Goal: Task Accomplishment & Management: Complete application form

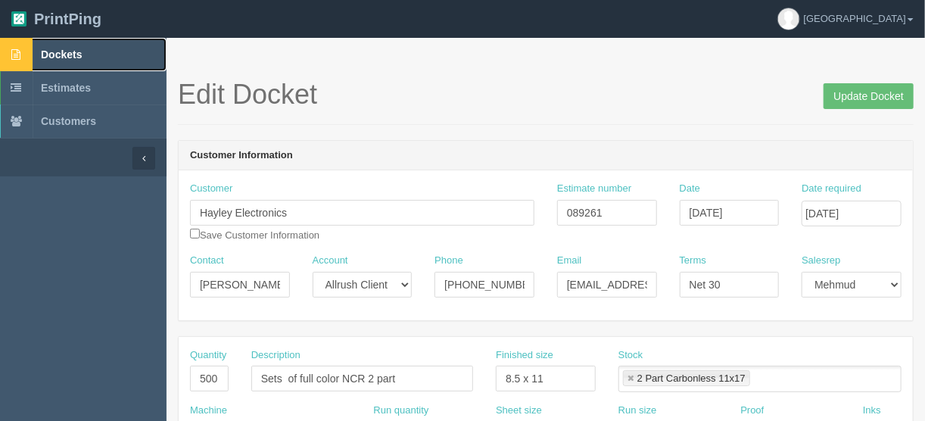
click at [70, 53] on span "Dockets" at bounding box center [61, 54] width 41 height 12
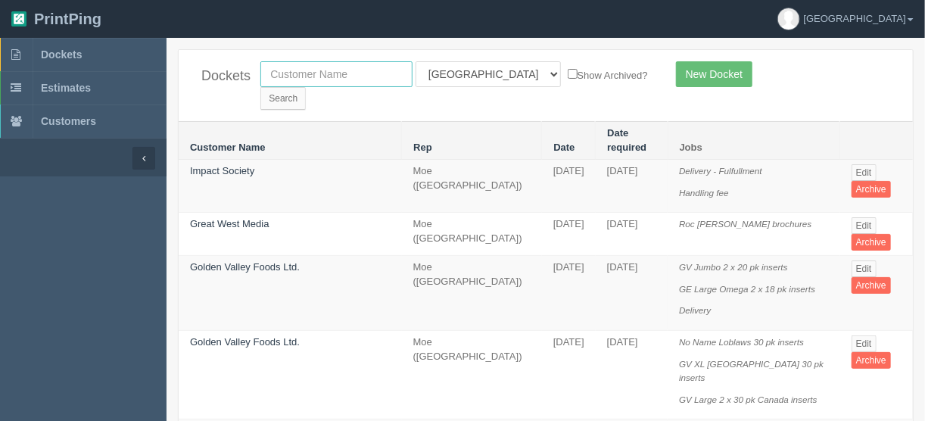
click at [296, 72] on input "text" at bounding box center [336, 74] width 152 height 26
type input "canadian"
click at [306, 87] on input "Search" at bounding box center [282, 98] width 45 height 23
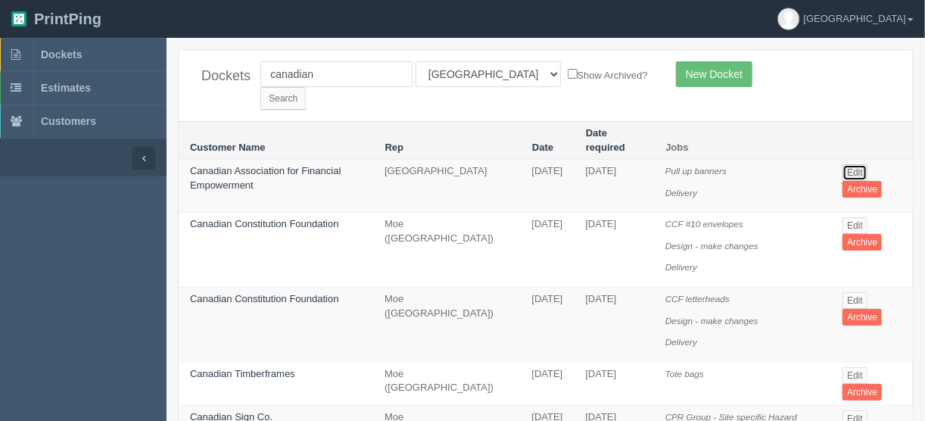
click at [857, 164] on link "Edit" at bounding box center [854, 172] width 25 height 17
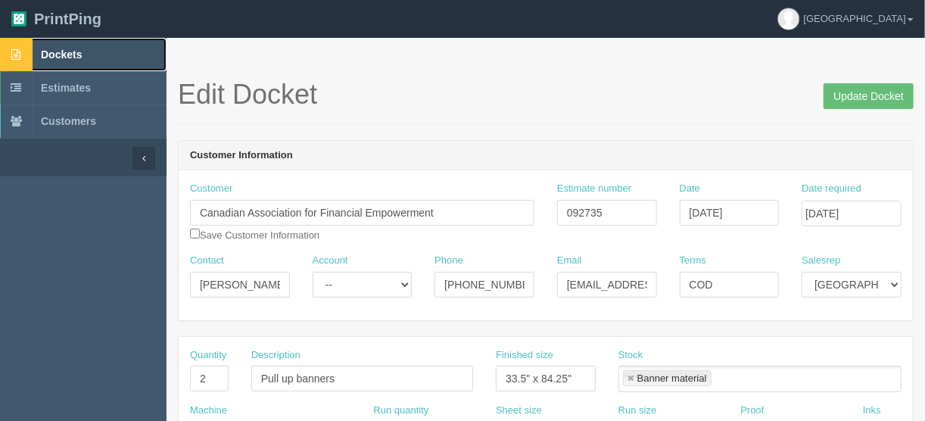
click at [66, 55] on span "Dockets" at bounding box center [61, 54] width 41 height 12
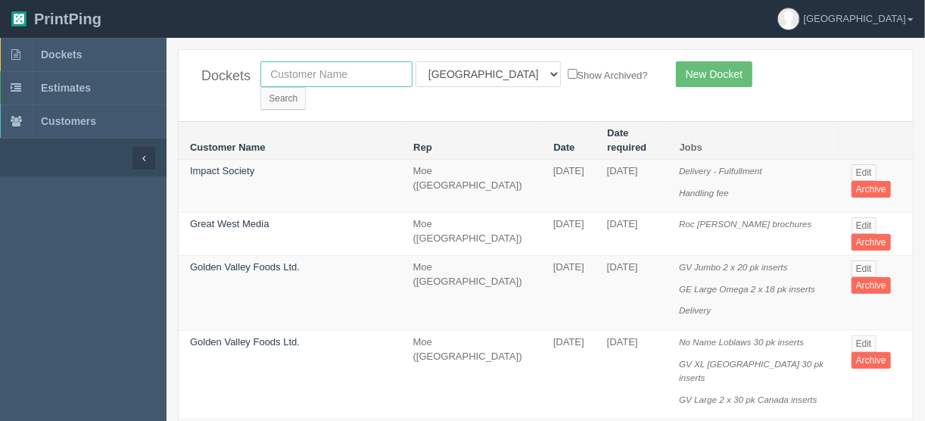
click at [325, 72] on input "text" at bounding box center [336, 74] width 152 height 26
type input "10 foo"
click at [306, 87] on input "Search" at bounding box center [282, 98] width 45 height 23
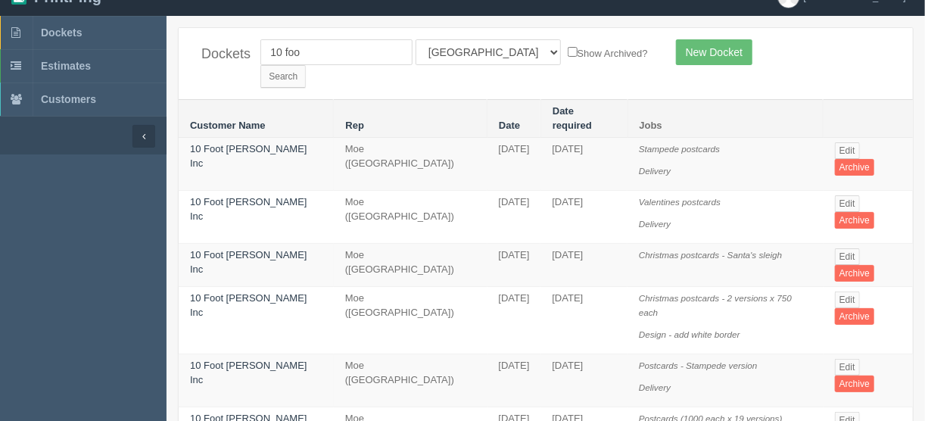
scroll to position [61, 0]
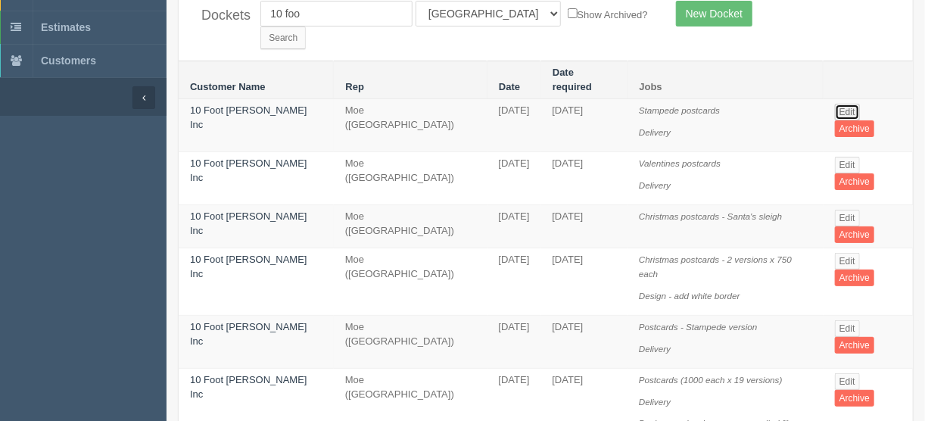
click at [842, 104] on link "Edit" at bounding box center [847, 112] width 25 height 17
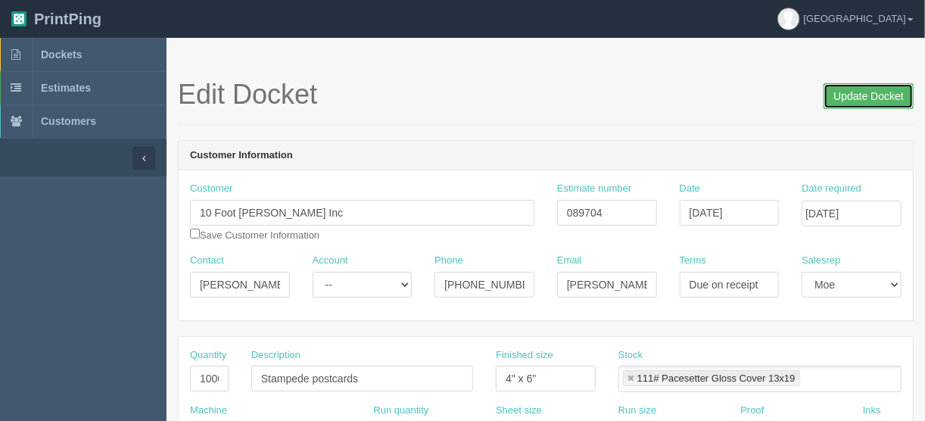
click at [867, 96] on input "Update Docket" at bounding box center [868, 96] width 90 height 26
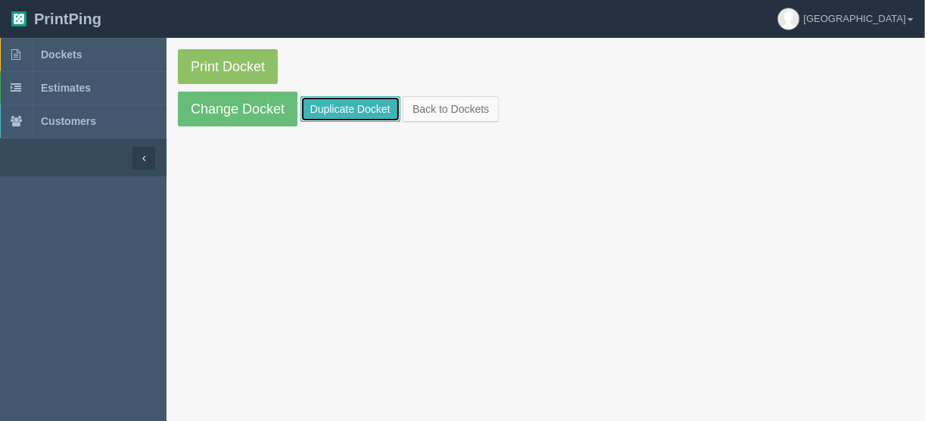
click at [348, 108] on link "Duplicate Docket" at bounding box center [350, 109] width 100 height 26
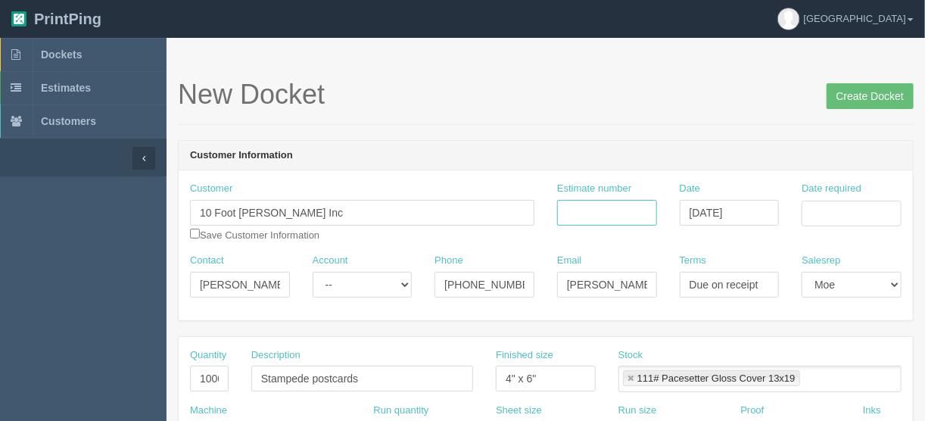
click at [630, 210] on input "Estimate number" at bounding box center [607, 213] width 100 height 26
type input "085774"
click at [819, 213] on input "Date required" at bounding box center [852, 214] width 100 height 26
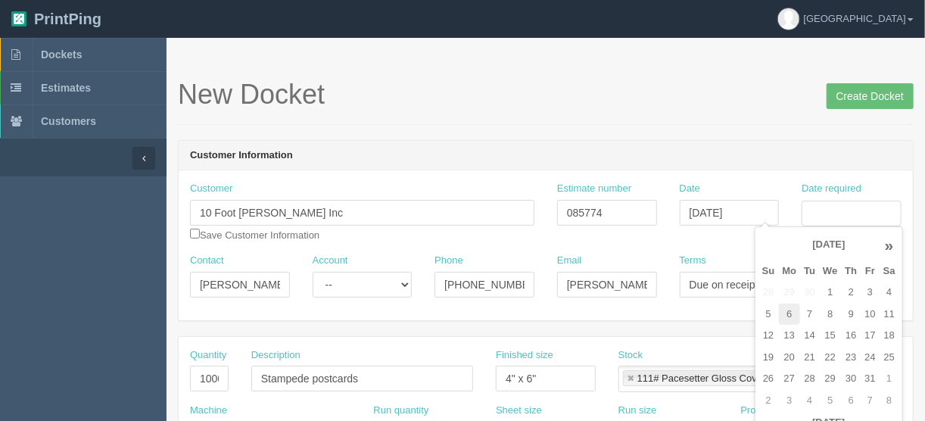
click at [786, 316] on td "6" at bounding box center [790, 315] width 22 height 22
click at [846, 313] on td "9" at bounding box center [851, 315] width 20 height 22
type input "October 9, 2025"
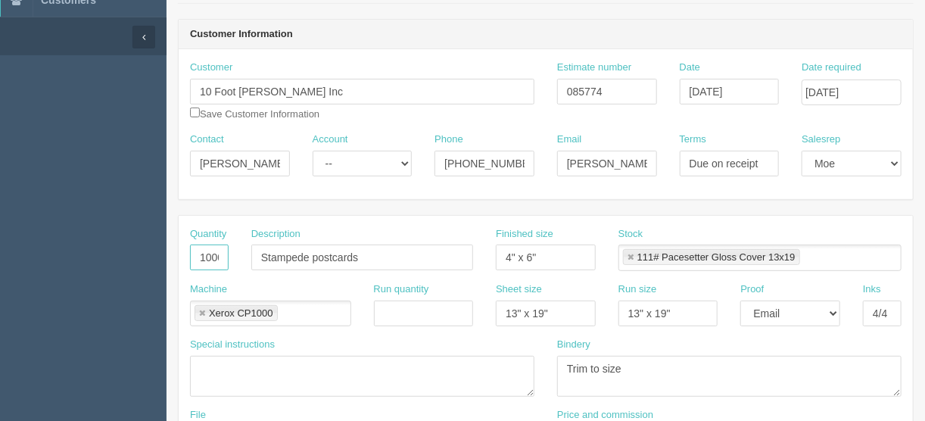
scroll to position [0, 4]
drag, startPoint x: 195, startPoint y: 255, endPoint x: 322, endPoint y: 257, distance: 126.4
click at [322, 257] on div "Quantity 1000 Description Stampede postcards Finished size 4" x 6" Stock 111# P…" at bounding box center [546, 254] width 734 height 55
type input "19150"
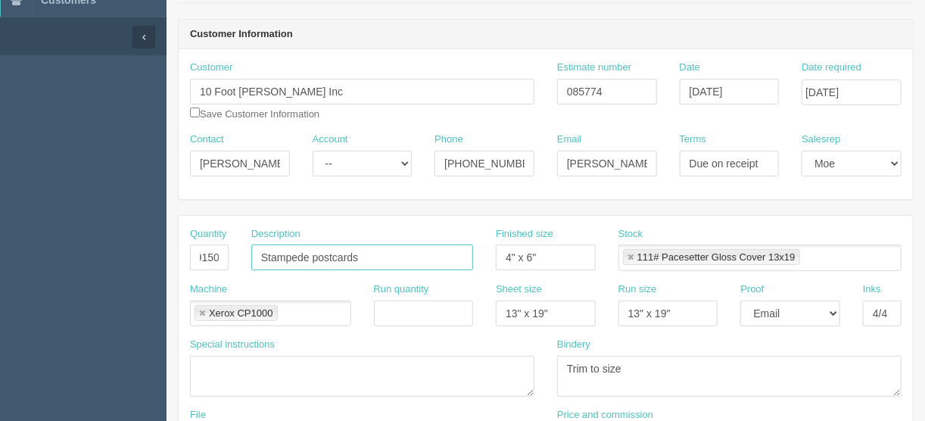
scroll to position [0, 0]
drag, startPoint x: 316, startPoint y: 255, endPoint x: 224, endPoint y: 260, distance: 91.7
click at [199, 255] on div "Quantity 19150 Description Stampede postcards Finished size 4" x 6" Stock 111# …" at bounding box center [546, 254] width 734 height 55
type input "Postcards"
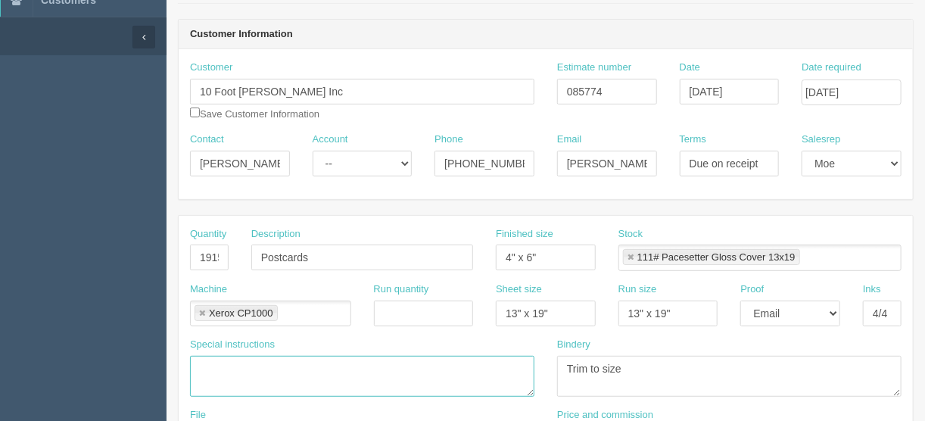
click at [216, 357] on textarea at bounding box center [362, 376] width 344 height 41
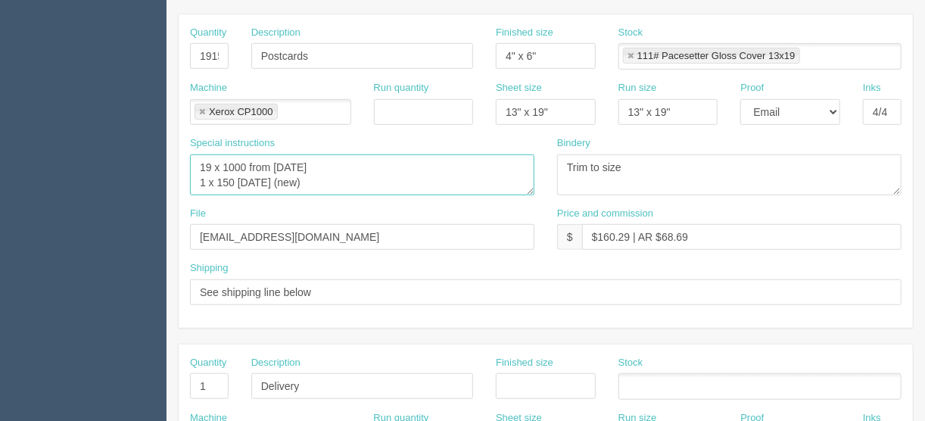
scroll to position [279, 0]
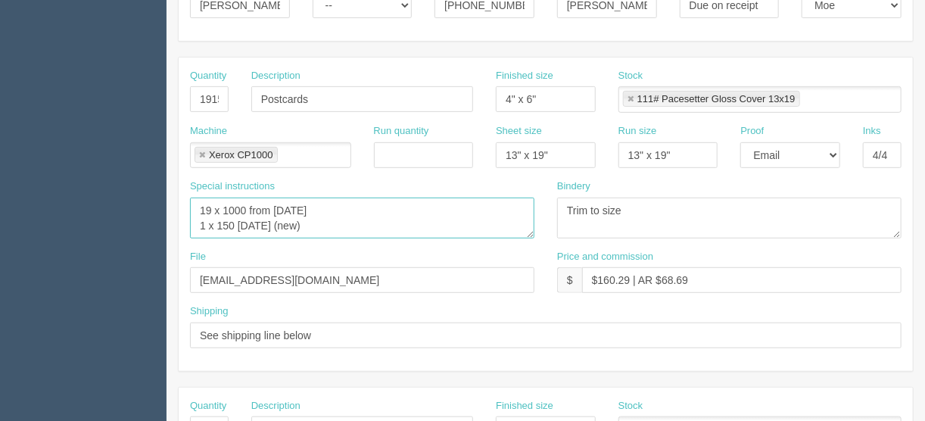
type textarea "19 x 1000 from January 2025 1 x 150 Halloween (new)"
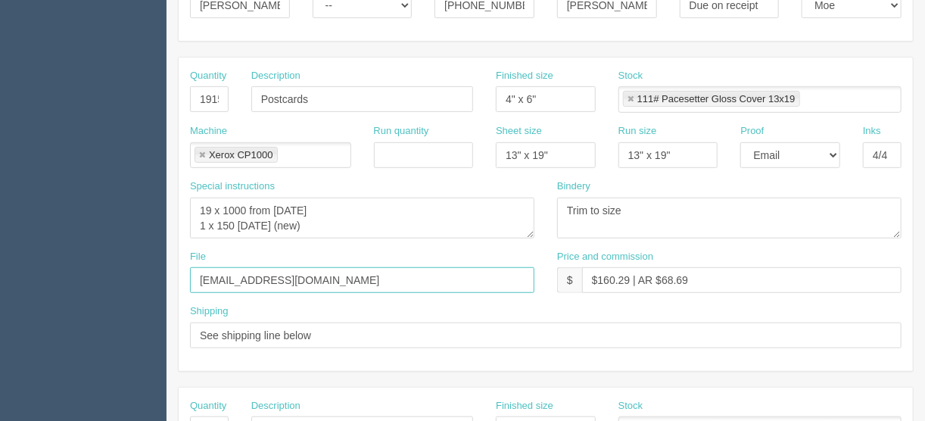
drag, startPoint x: 291, startPoint y: 276, endPoint x: 313, endPoint y: 310, distance: 39.9
click at [154, 281] on section "Dockets Estimates Customers" at bounding box center [462, 427] width 925 height 1337
click at [282, 275] on input "Client files > June 2025" at bounding box center [362, 280] width 344 height 26
type input "Client files > January 2025"
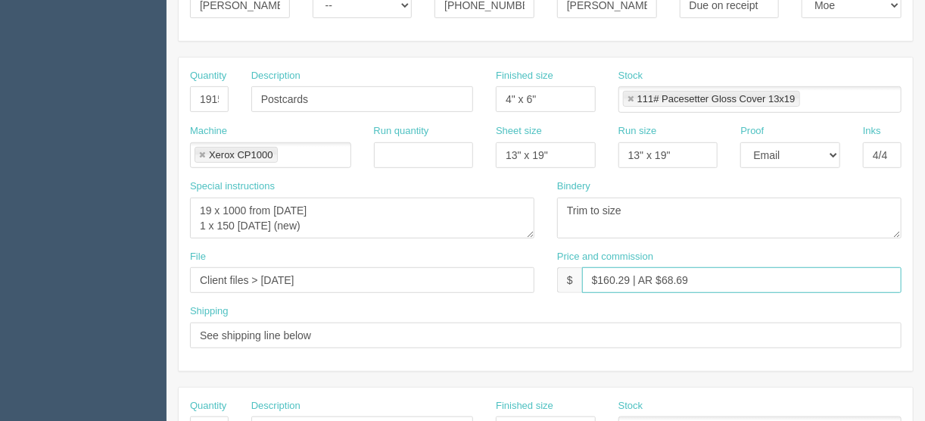
drag, startPoint x: 627, startPoint y: 279, endPoint x: 603, endPoint y: 276, distance: 24.3
click at [602, 276] on input "$160.29 | AR $68.69" at bounding box center [741, 280] width 319 height 26
type input "$3056.17 | AR $68.69"
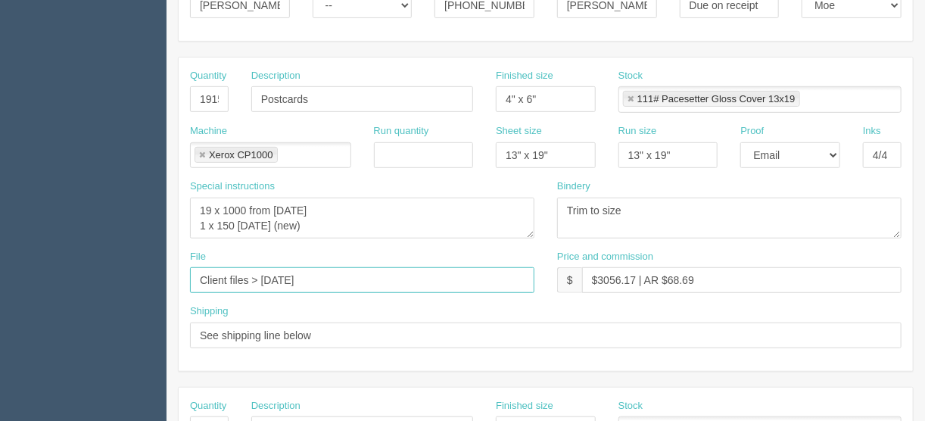
drag, startPoint x: 334, startPoint y: 279, endPoint x: 369, endPoint y: 260, distance: 39.6
click at [334, 279] on input "Client files > January 2025" at bounding box center [362, 280] width 344 height 26
type input "Client files > January 2025 + see email"
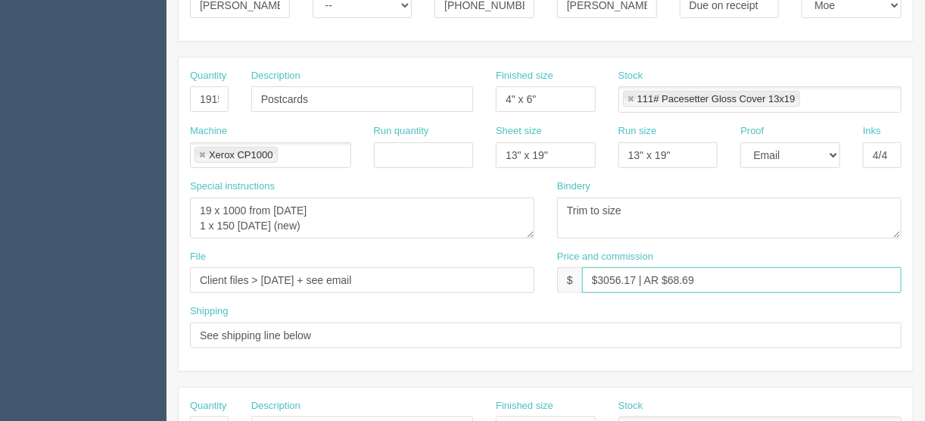
drag, startPoint x: 695, startPoint y: 275, endPoint x: 779, endPoint y: 277, distance: 84.0
click at [667, 279] on input "$3056.17 | AR $68.69" at bounding box center [741, 280] width 319 height 26
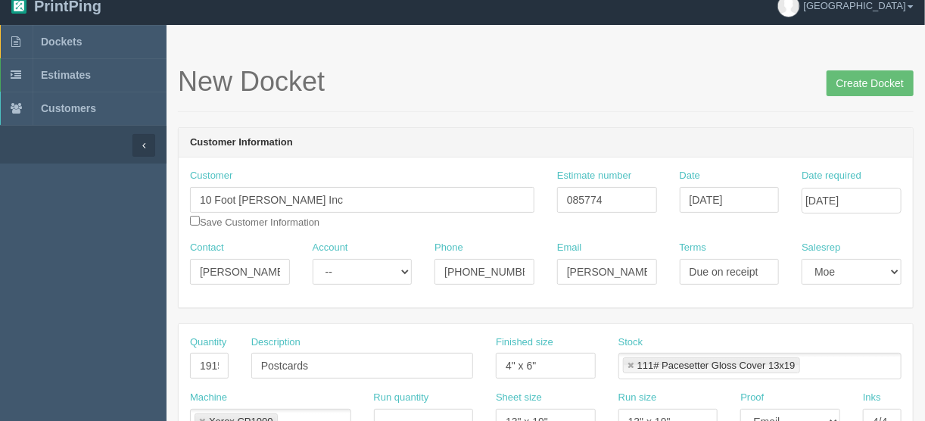
scroll to position [0, 0]
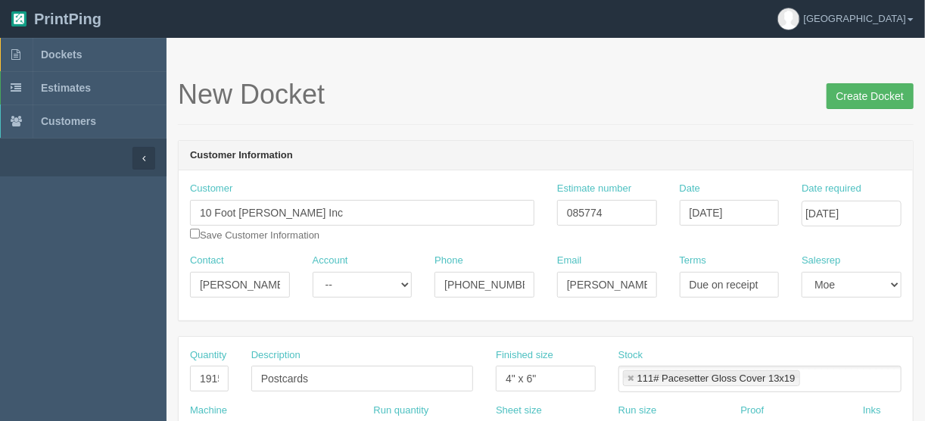
type input "$3056.17 | AR $2066.11"
click at [874, 97] on input "Create Docket" at bounding box center [869, 96] width 87 height 26
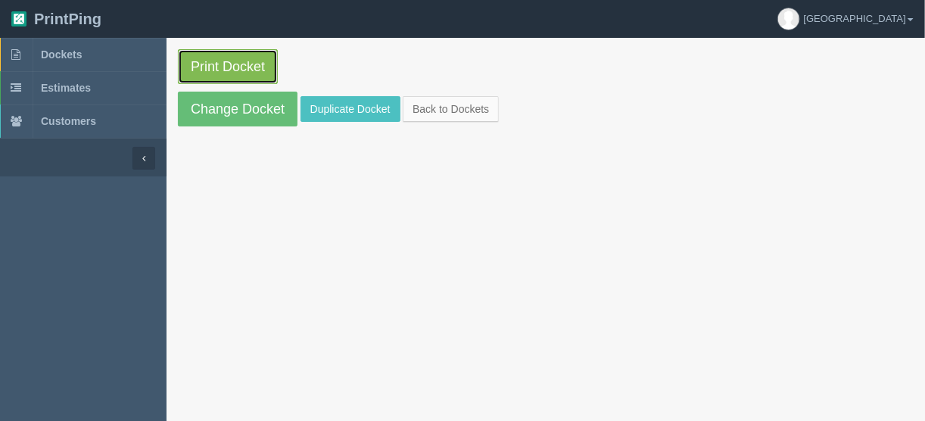
click at [232, 62] on link "Print Docket" at bounding box center [228, 66] width 100 height 35
